Goal: Use online tool/utility: Utilize a website feature to perform a specific function

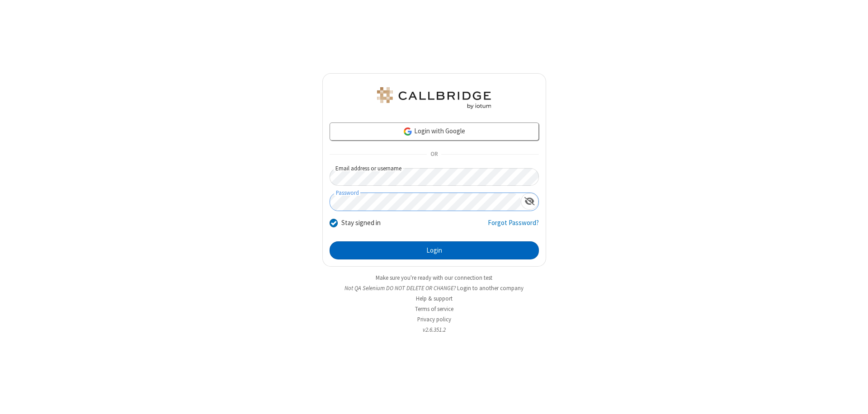
click at [434, 250] on button "Login" at bounding box center [434, 250] width 209 height 18
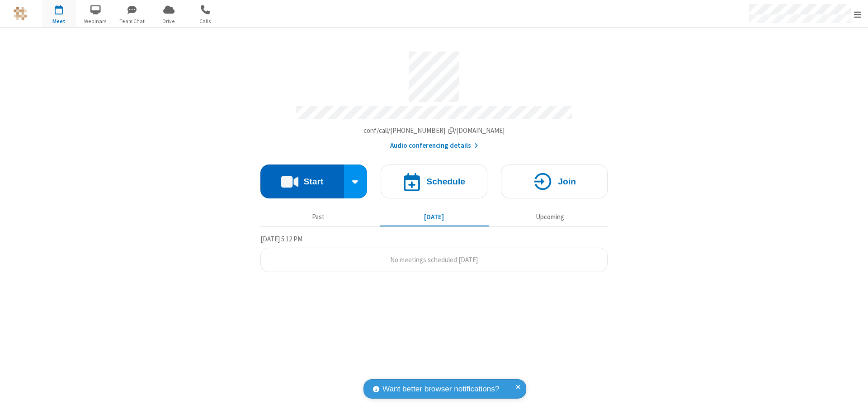
click at [302, 177] on button "Start" at bounding box center [302, 182] width 84 height 34
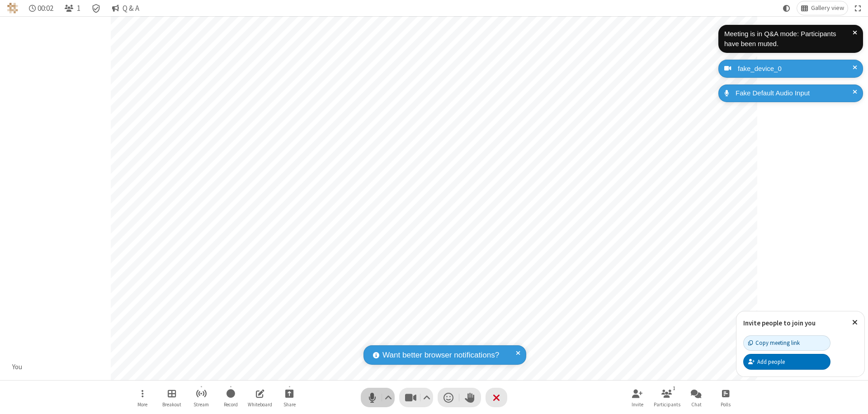
click at [372, 397] on span "Mute (⌘+Shift+A)" at bounding box center [372, 397] width 14 height 13
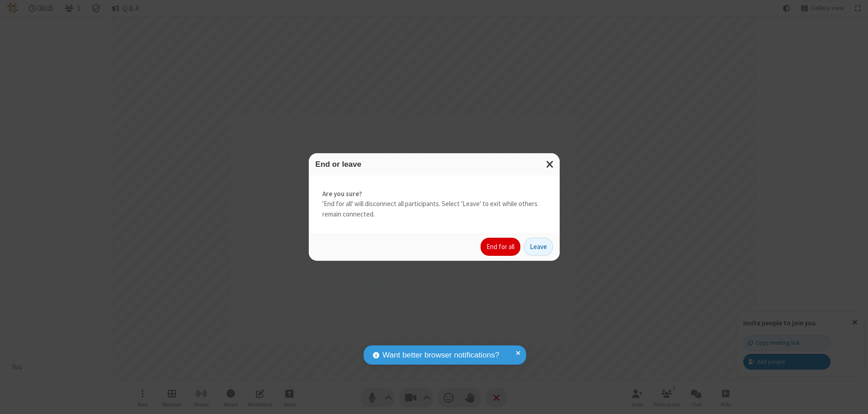
click at [501, 247] on button "End for all" at bounding box center [501, 247] width 40 height 18
